Goal: Transaction & Acquisition: Purchase product/service

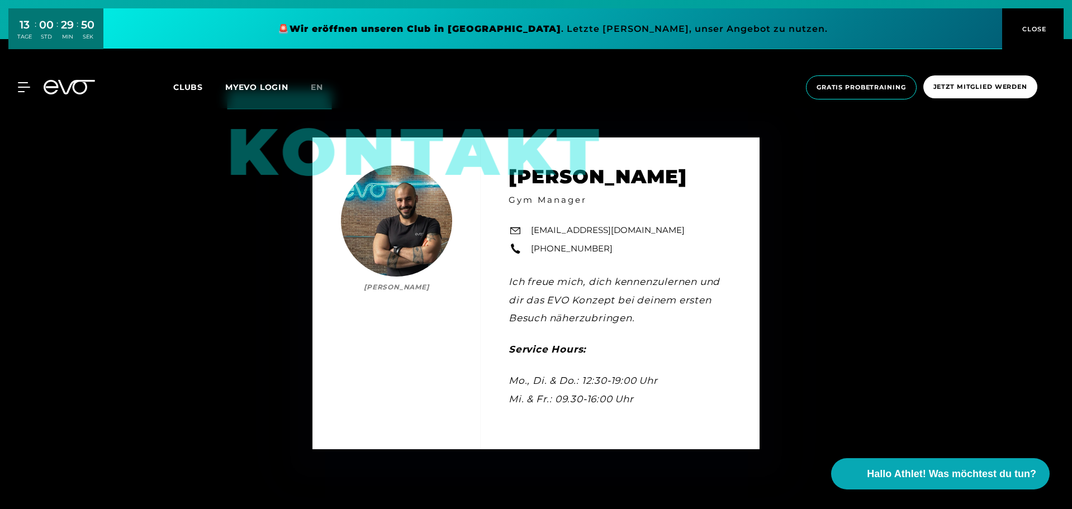
scroll to position [3576, 0]
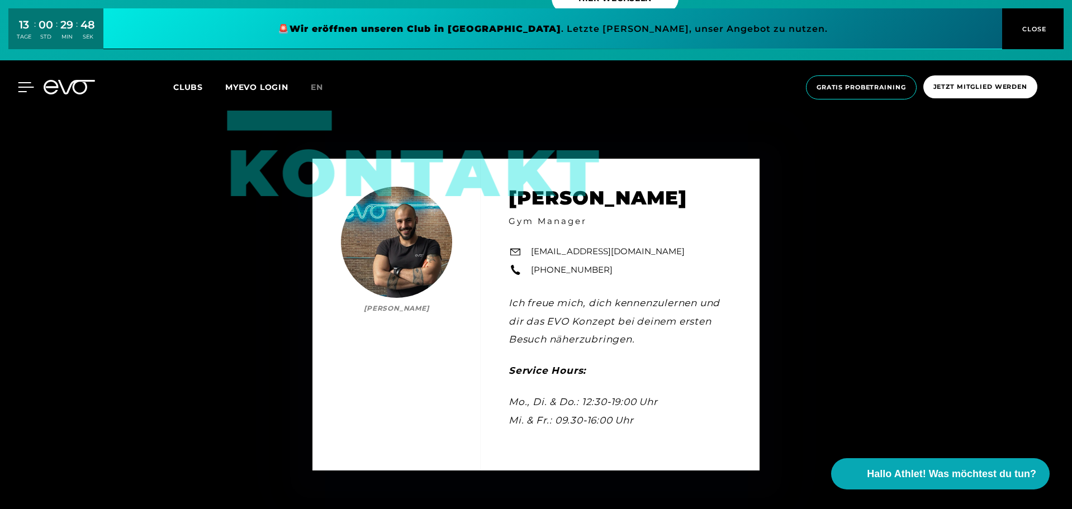
click at [26, 92] on icon at bounding box center [26, 87] width 16 height 9
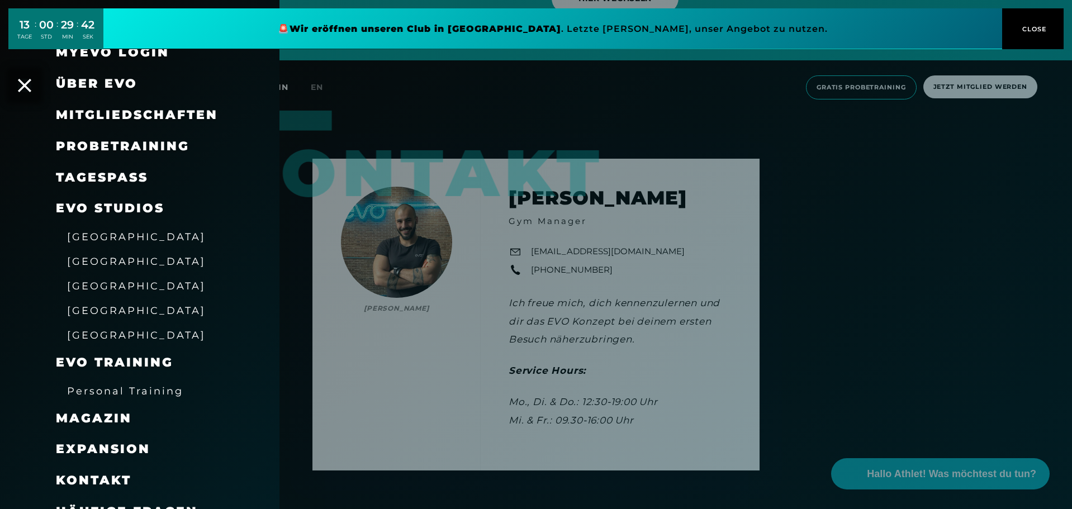
scroll to position [37, 0]
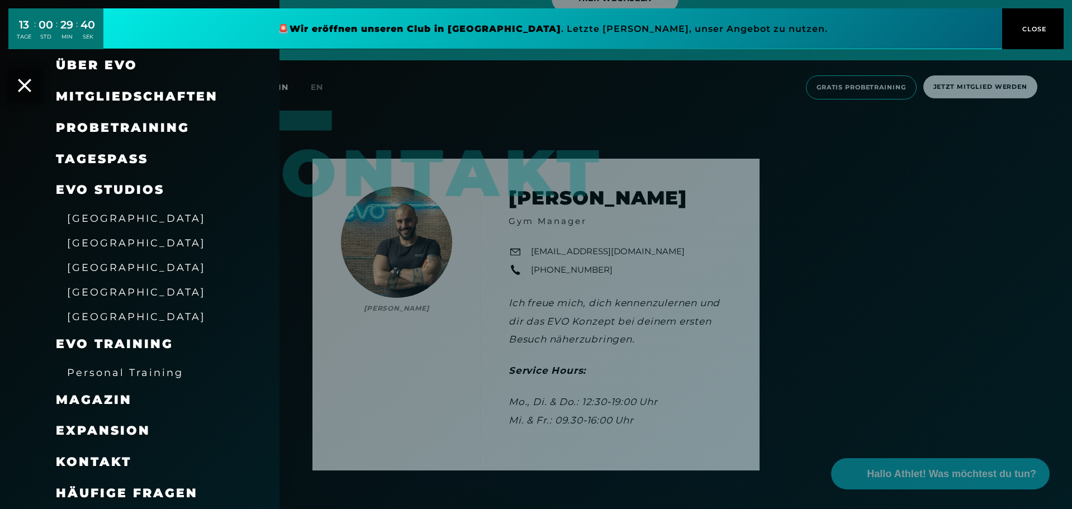
click at [178, 361] on div "Personal Training" at bounding box center [154, 372] width 196 height 25
click at [167, 377] on span "Personal Training" at bounding box center [125, 373] width 116 height 12
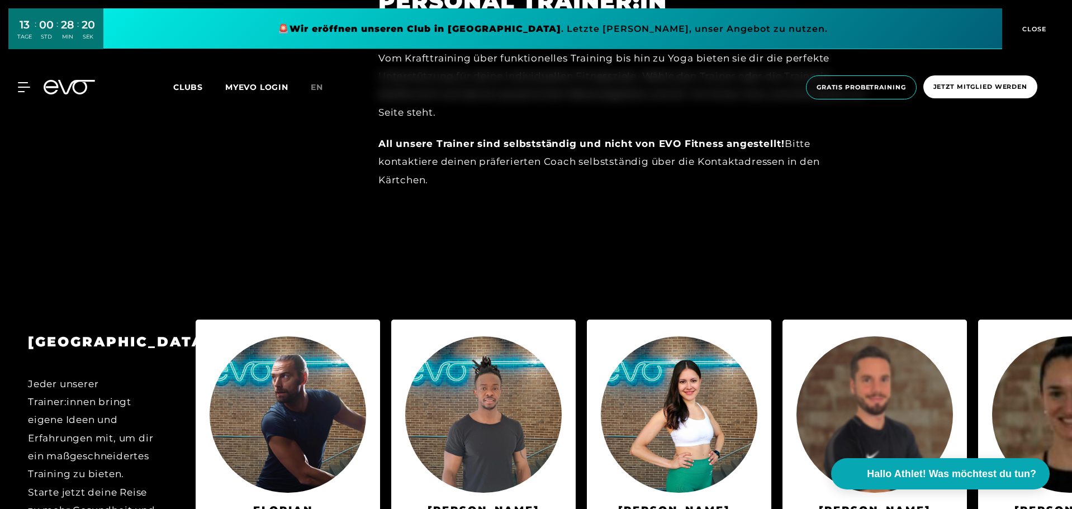
scroll to position [838, 0]
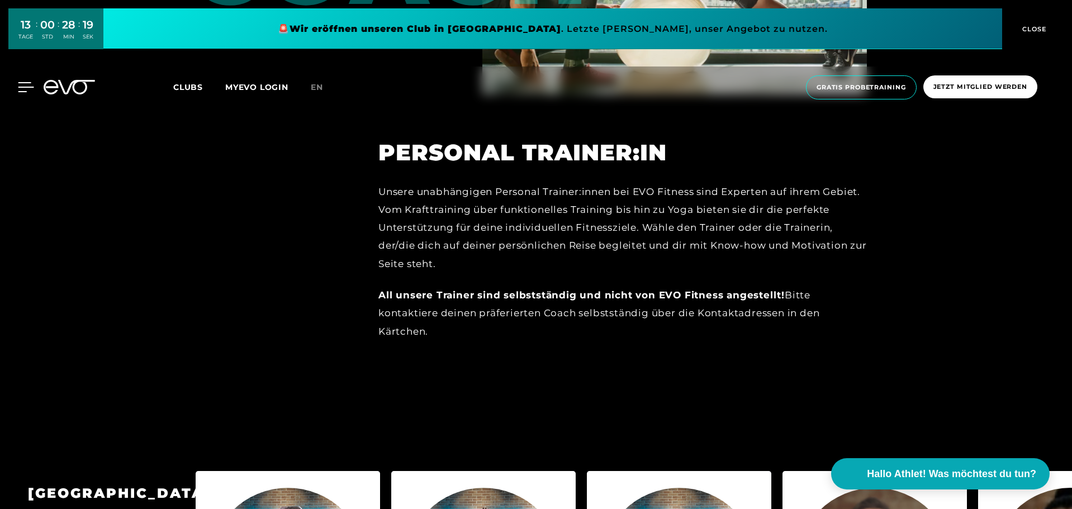
click at [24, 85] on icon at bounding box center [26, 87] width 16 height 10
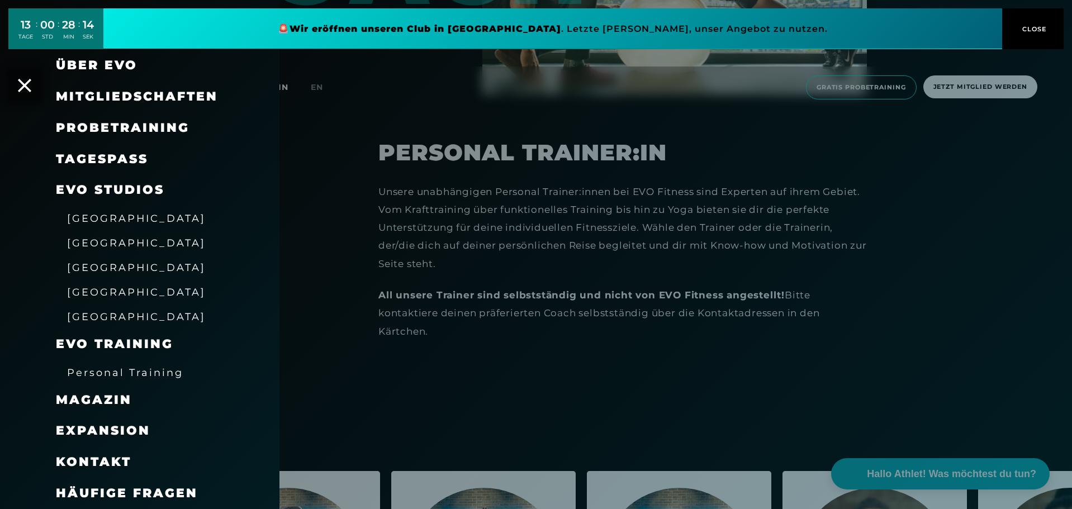
click at [173, 91] on span "Mitgliedschaften" at bounding box center [137, 96] width 162 height 15
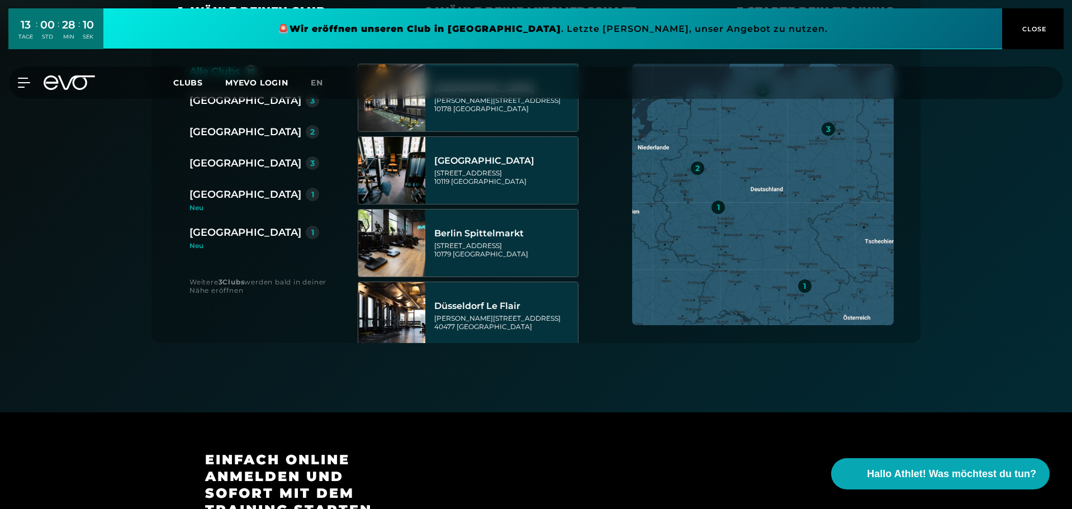
scroll to position [559, 0]
